Goal: Information Seeking & Learning: Find specific fact

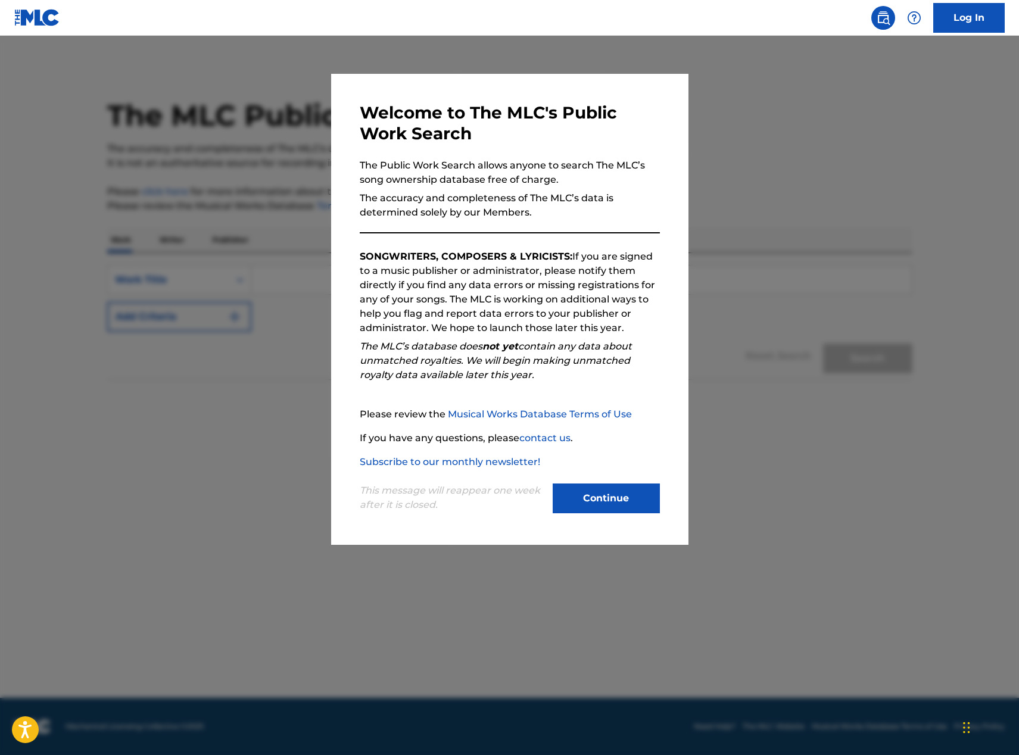
click at [624, 492] on button "Continue" at bounding box center [606, 499] width 107 height 30
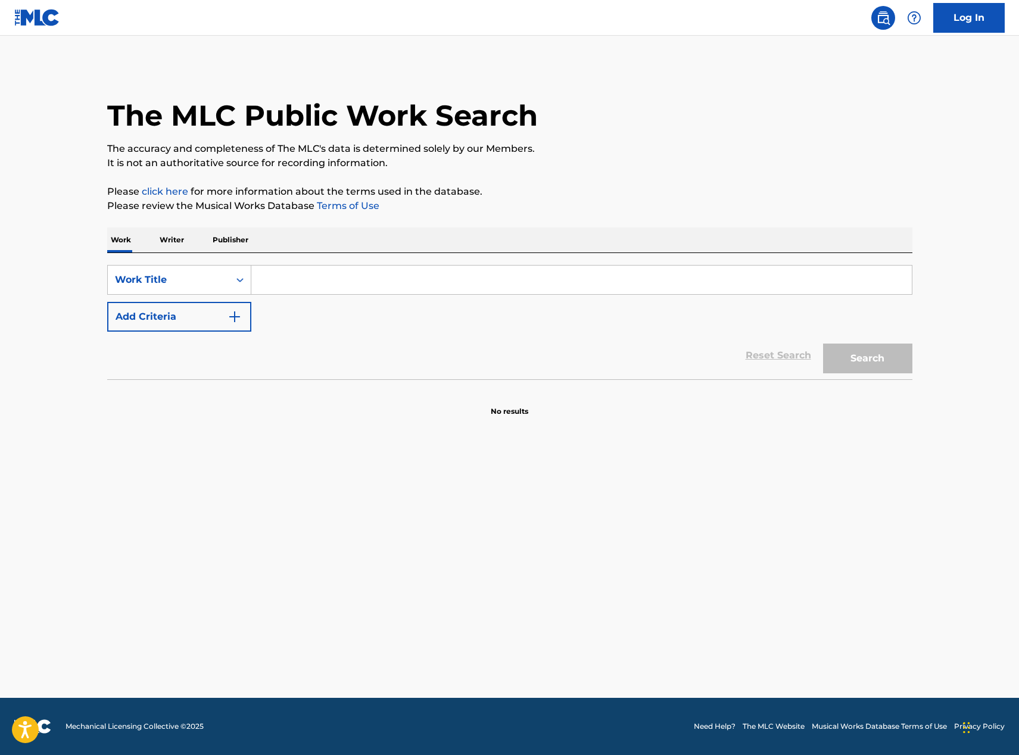
click at [390, 278] on input "Search Form" at bounding box center [581, 280] width 661 height 29
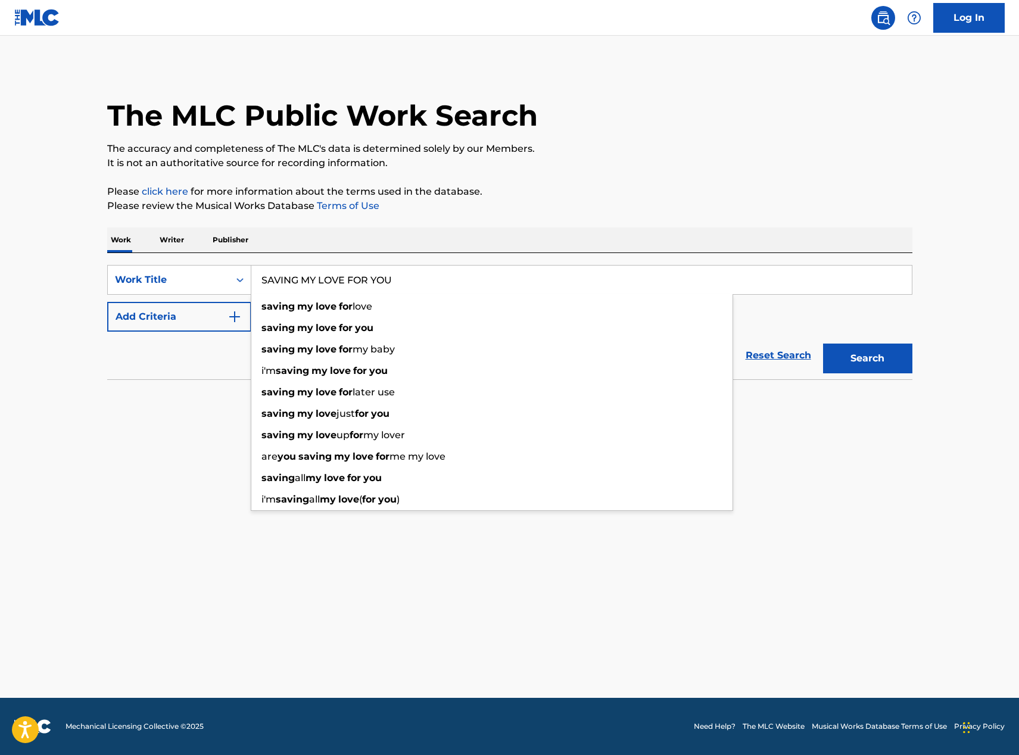
type input "SAVING MY LOVE FOR YOU"
click at [823, 344] on button "Search" at bounding box center [867, 359] width 89 height 30
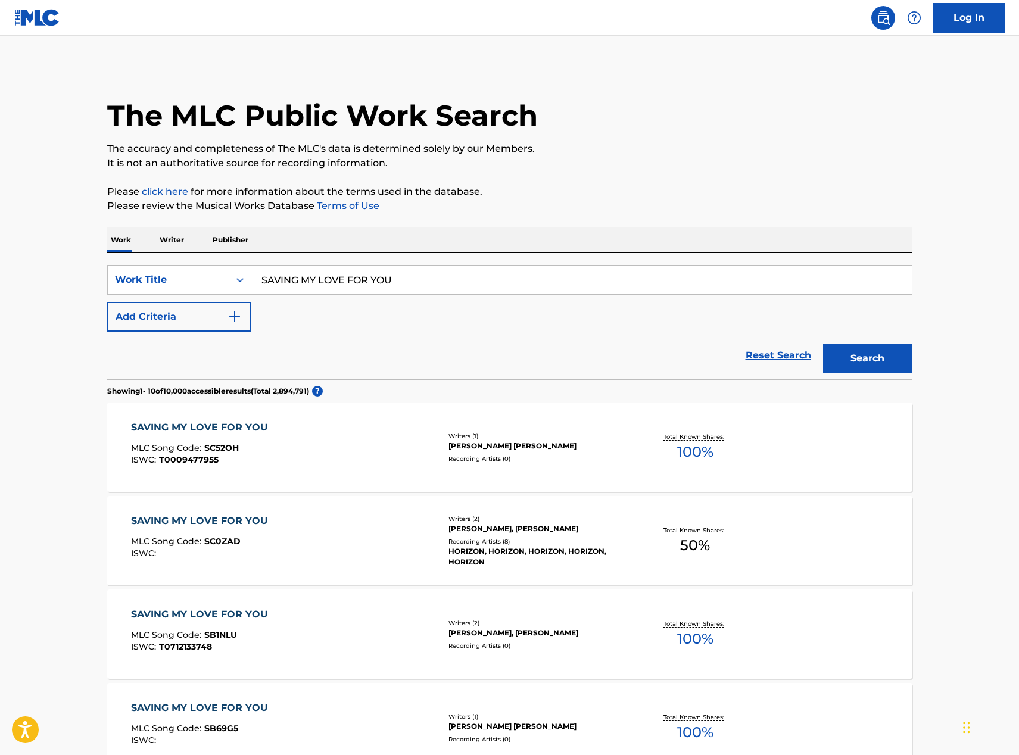
click at [231, 307] on button "Add Criteria" at bounding box center [179, 317] width 144 height 30
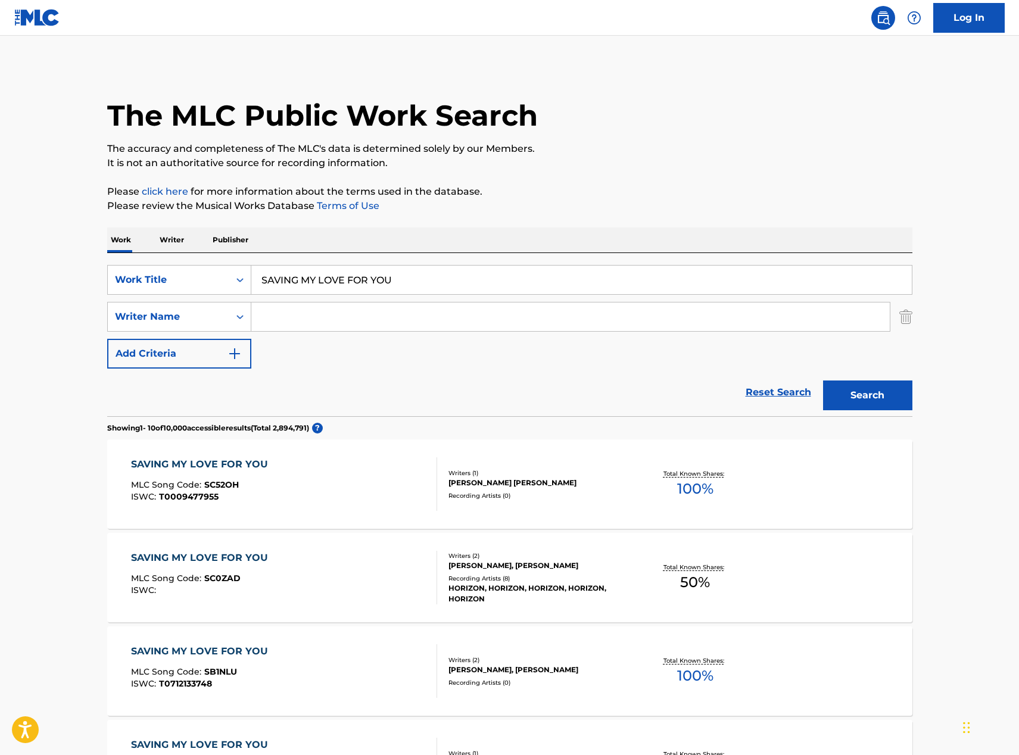
click at [294, 313] on input "Search Form" at bounding box center [570, 317] width 639 height 29
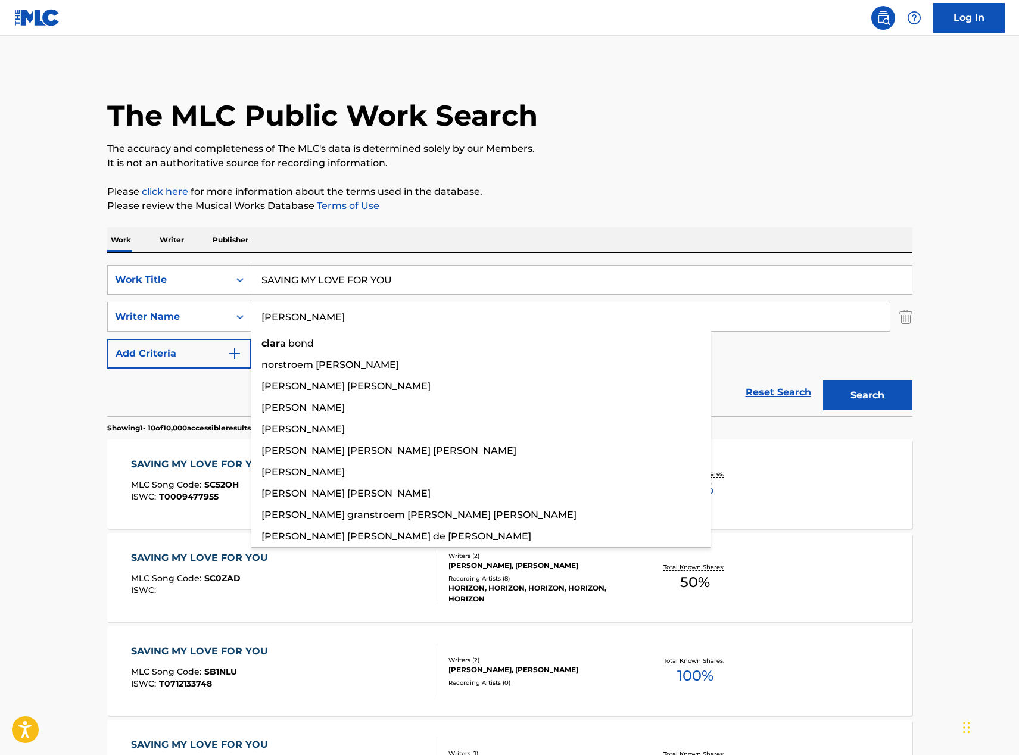
click at [823, 381] on button "Search" at bounding box center [867, 396] width 89 height 30
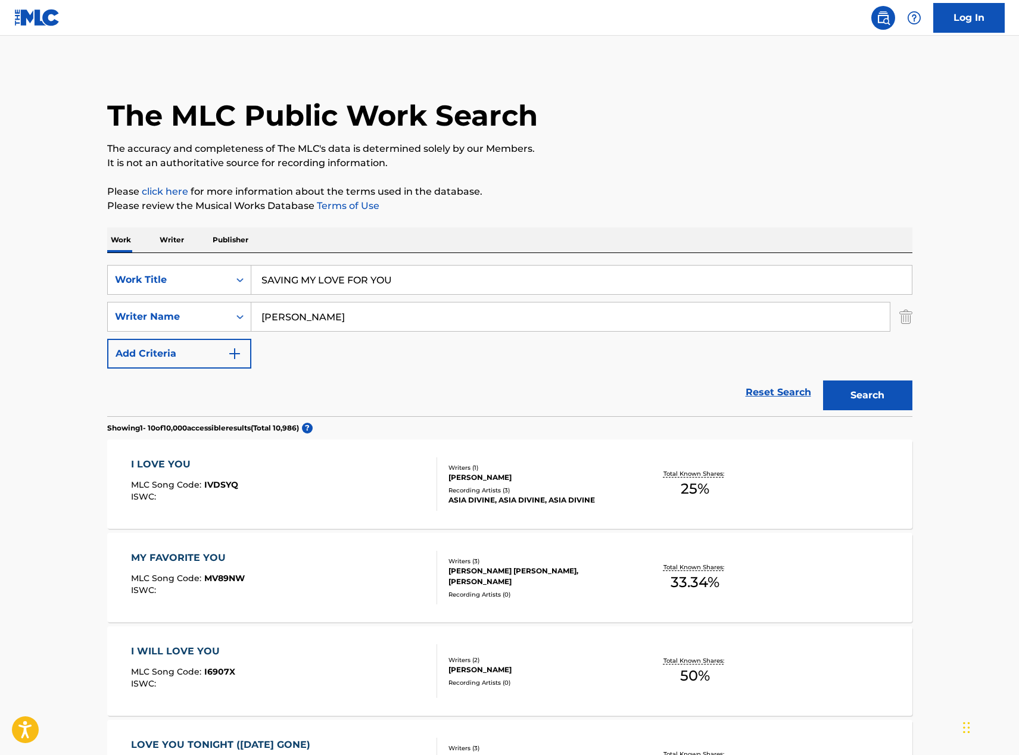
click at [298, 316] on input "[PERSON_NAME]" at bounding box center [570, 317] width 639 height 29
type input "C"
type input "M"
type input "I"
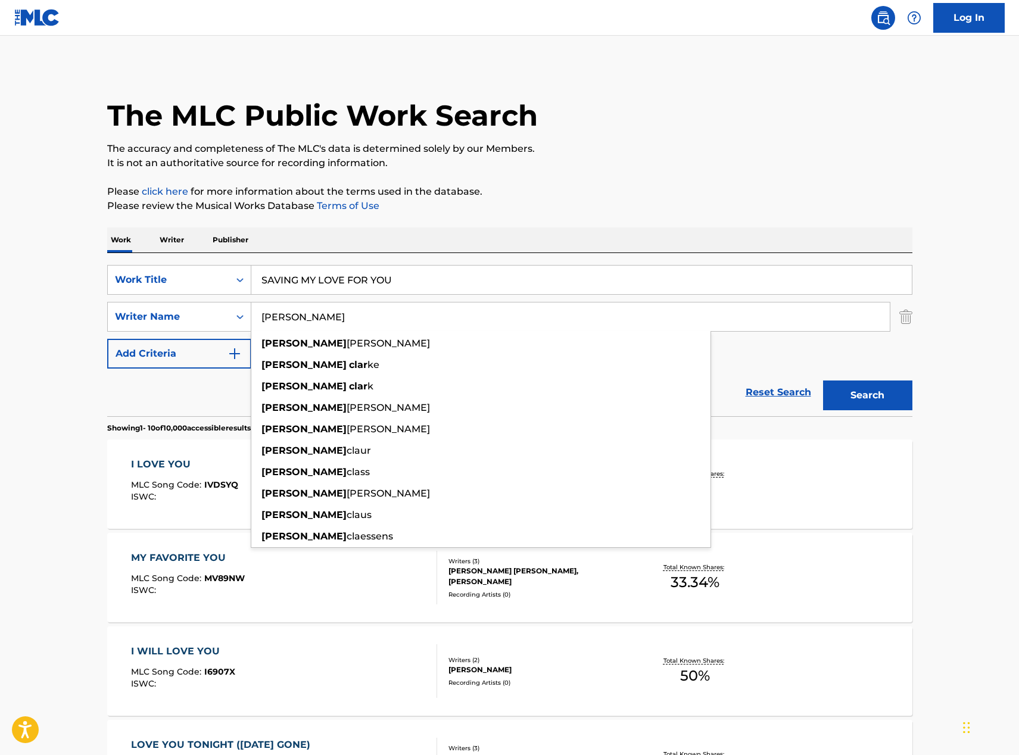
type input "[PERSON_NAME]"
click at [823, 381] on button "Search" at bounding box center [867, 396] width 89 height 30
